Goal: Information Seeking & Learning: Learn about a topic

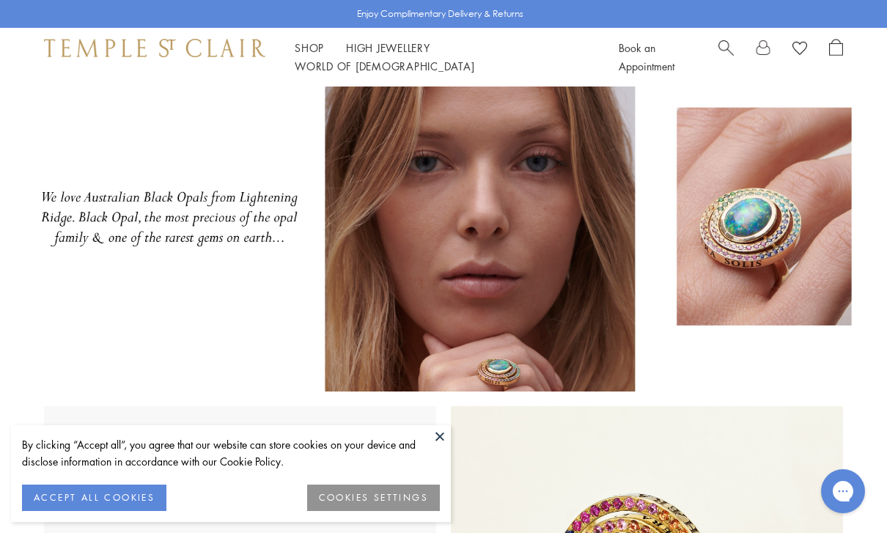
scroll to position [64, 0]
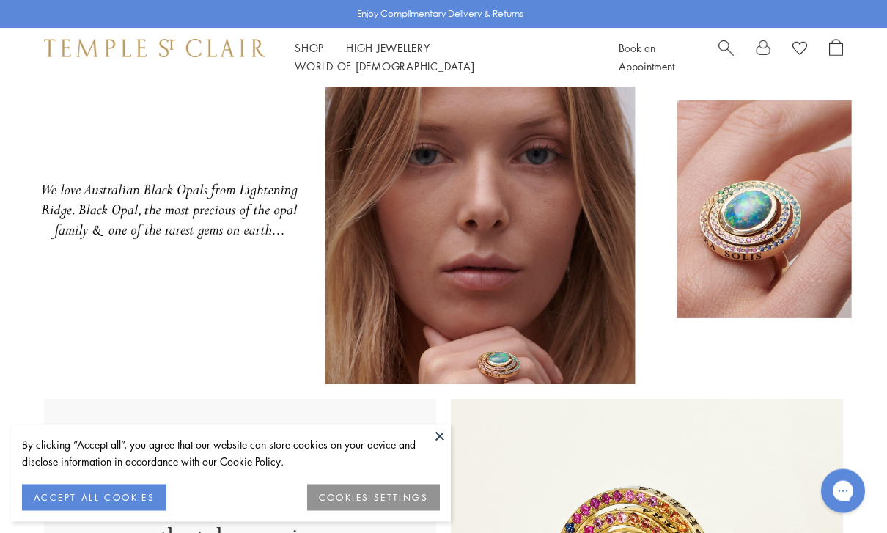
click at [444, 447] on button at bounding box center [440, 436] width 22 height 22
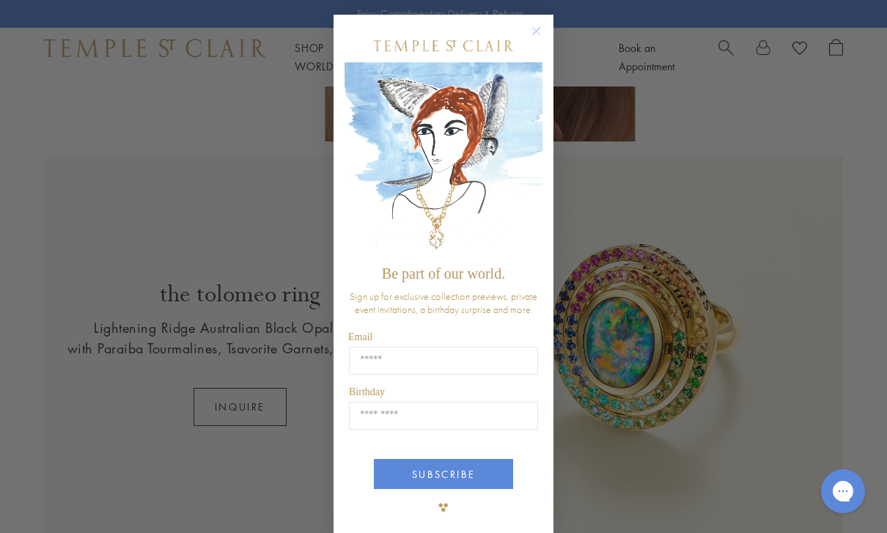
scroll to position [307, 0]
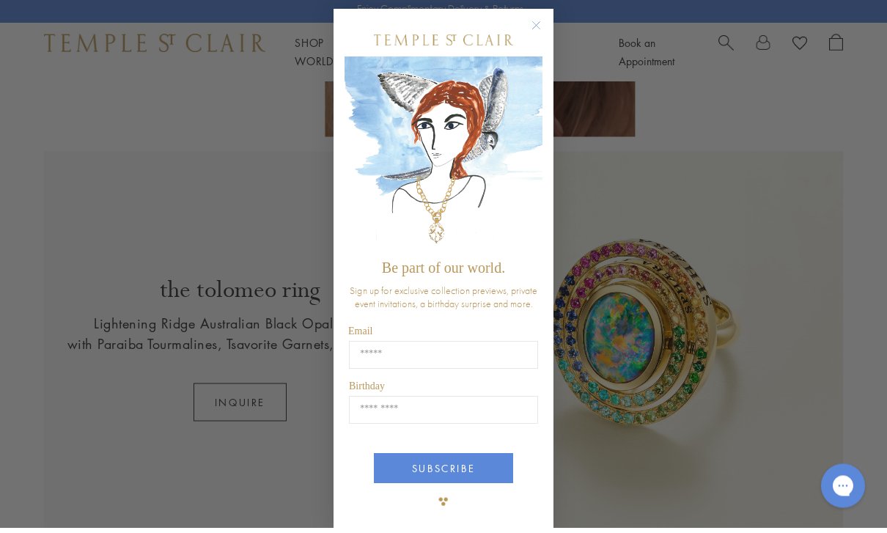
click at [538, 35] on circle "Close dialog" at bounding box center [537, 32] width 18 height 18
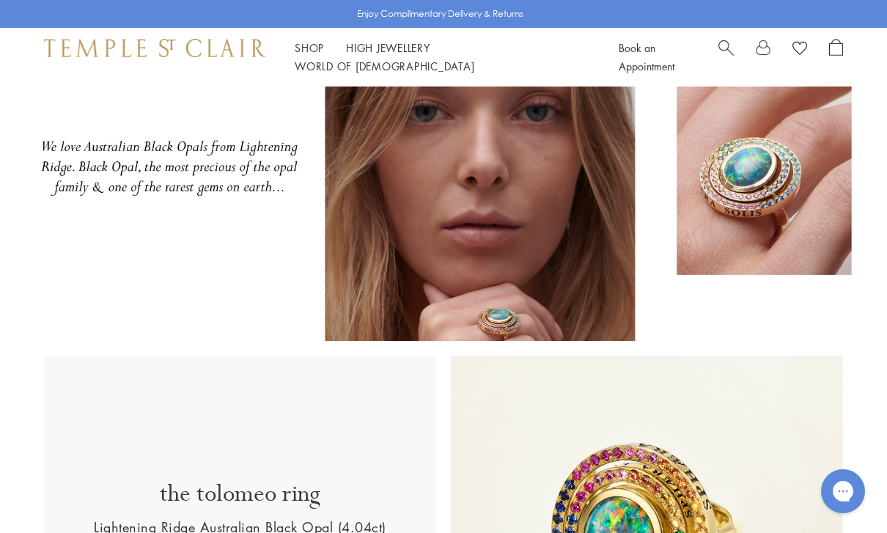
scroll to position [32, 0]
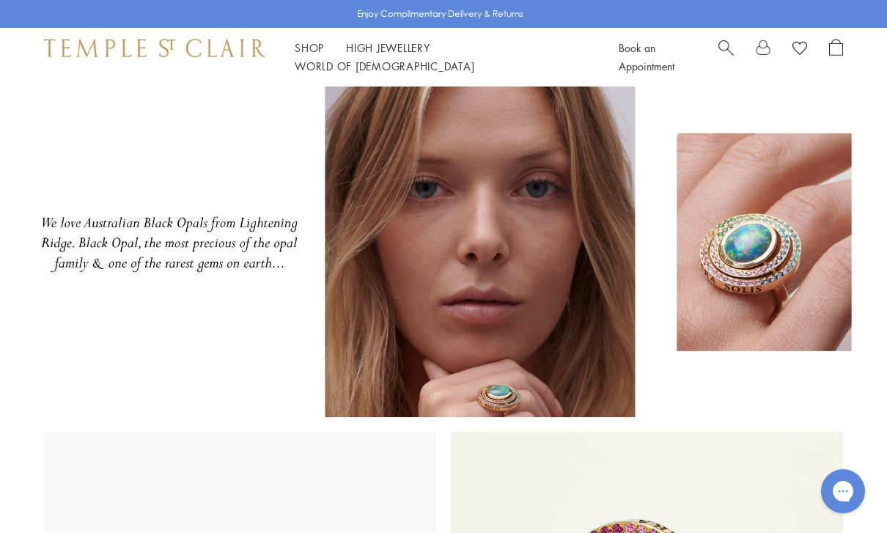
click at [751, 285] on img at bounding box center [443, 244] width 887 height 348
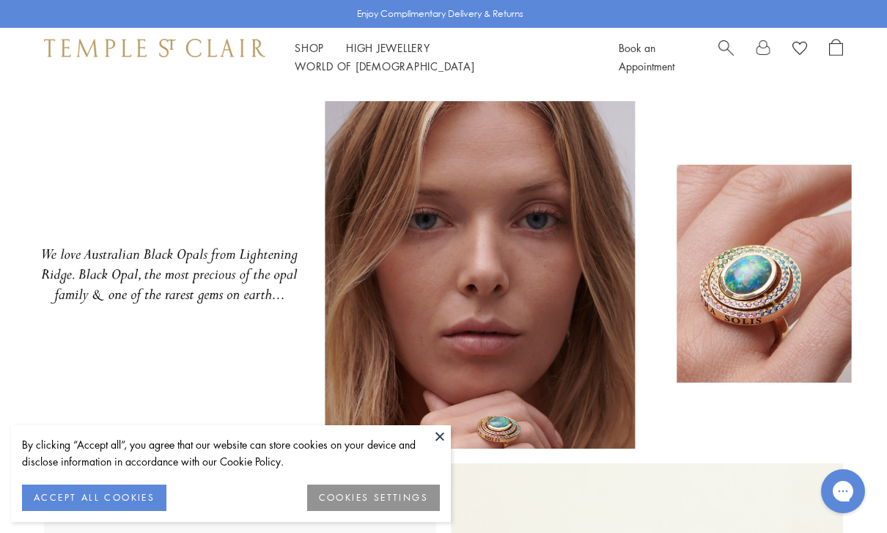
click at [443, 430] on button at bounding box center [440, 436] width 22 height 22
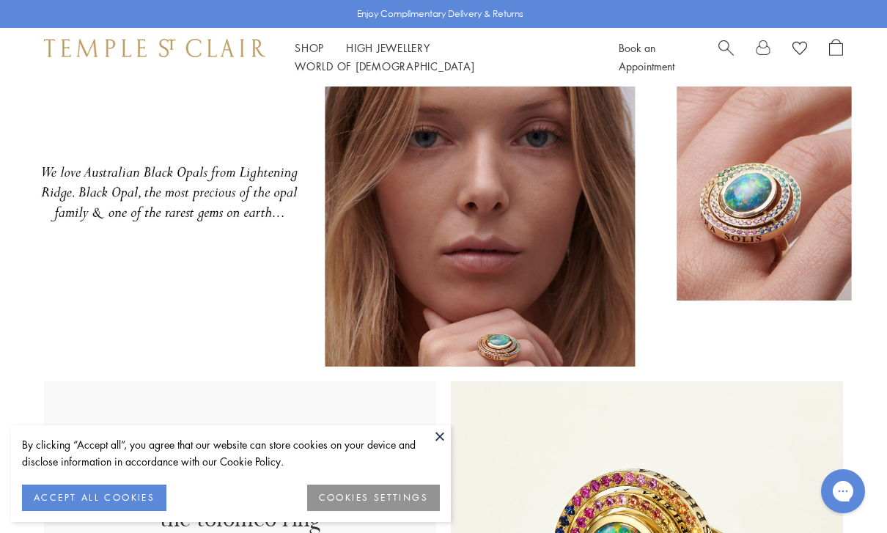
scroll to position [76, 0]
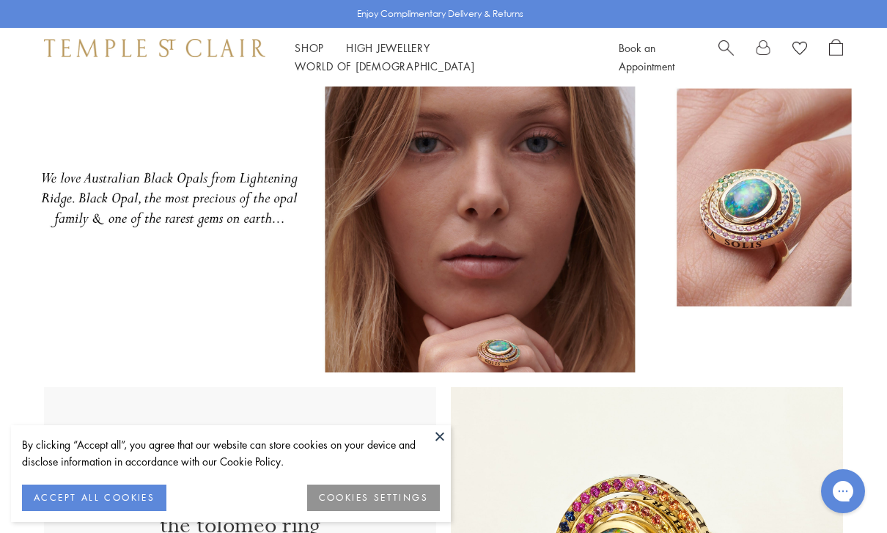
click at [768, 195] on img at bounding box center [443, 199] width 887 height 348
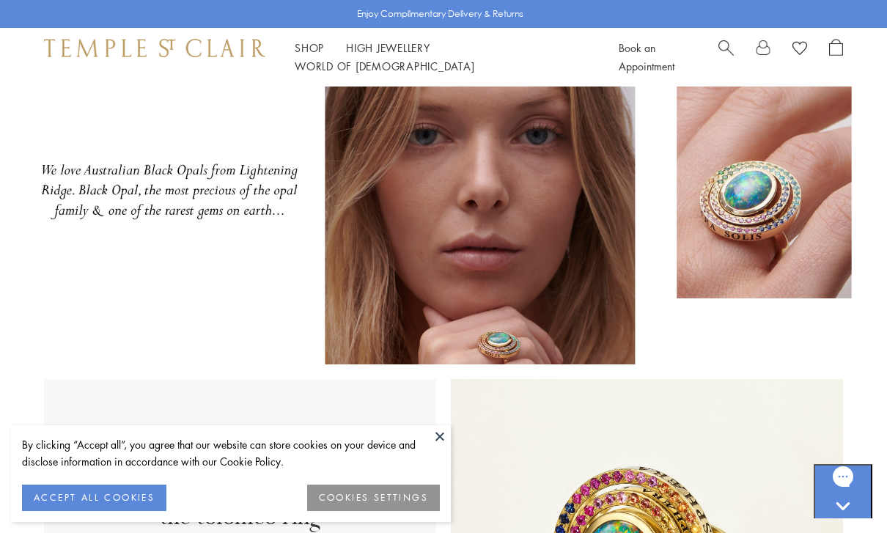
scroll to position [85, 0]
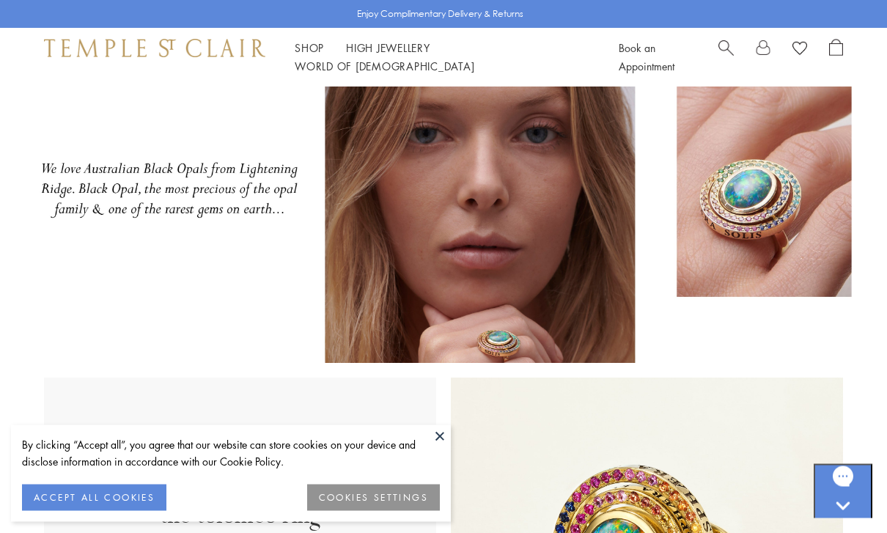
click at [521, 279] on img at bounding box center [443, 190] width 887 height 348
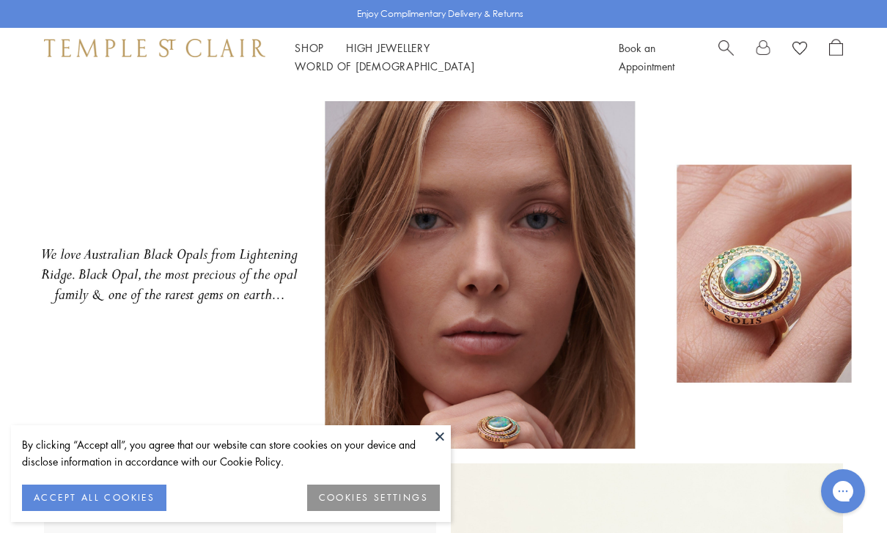
click at [793, 285] on img at bounding box center [443, 275] width 887 height 348
